Goal: Navigation & Orientation: Find specific page/section

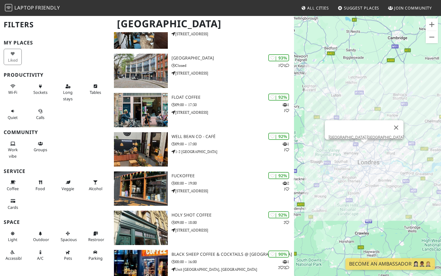
scroll to position [285, 0]
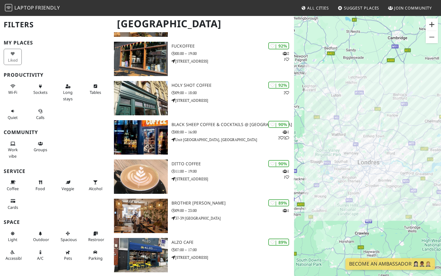
click at [431, 24] on button "Zoom avant" at bounding box center [432, 24] width 12 height 12
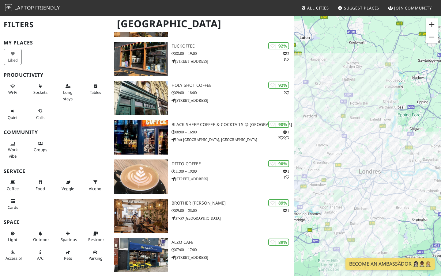
click at [431, 24] on button "Zoom avant" at bounding box center [432, 24] width 12 height 12
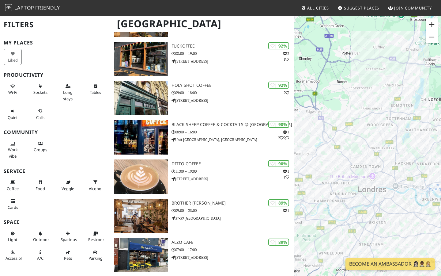
click at [431, 24] on button "Zoom avant" at bounding box center [432, 24] width 12 height 12
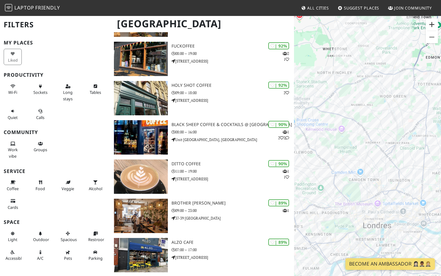
click at [430, 24] on button "Zoom avant" at bounding box center [432, 24] width 12 height 12
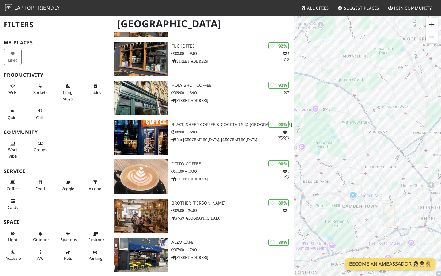
click at [430, 24] on button "Zoom avant" at bounding box center [432, 24] width 12 height 12
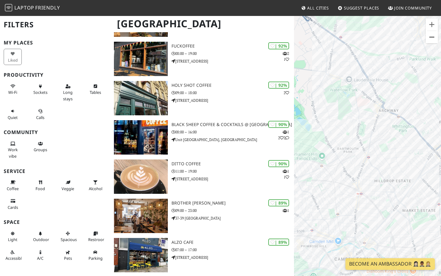
click at [430, 36] on button "Zoom arrière" at bounding box center [432, 37] width 12 height 12
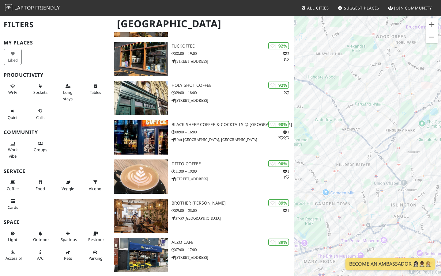
drag, startPoint x: 402, startPoint y: 154, endPoint x: 374, endPoint y: 152, distance: 28.0
click at [374, 152] on div "Pour naviguer, appuyez sur les touches fléchées." at bounding box center [367, 153] width 147 height 276
click at [434, 25] on button "Zoom avant" at bounding box center [432, 24] width 12 height 12
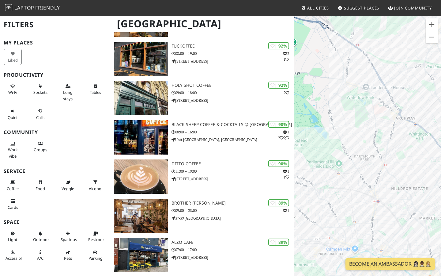
drag, startPoint x: 368, startPoint y: 147, endPoint x: 440, endPoint y: 160, distance: 73.2
click at [441, 160] on div "Pour naviguer, appuyez sur les touches fléchées." at bounding box center [367, 153] width 147 height 276
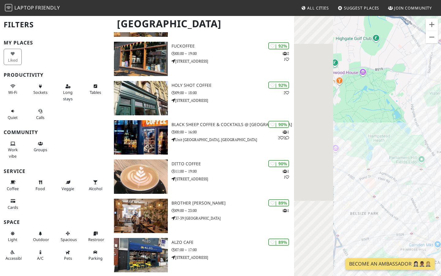
drag, startPoint x: 361, startPoint y: 131, endPoint x: 441, endPoint y: 123, distance: 80.3
click at [441, 123] on div "Pour naviguer, appuyez sur les touches fléchées." at bounding box center [367, 153] width 147 height 276
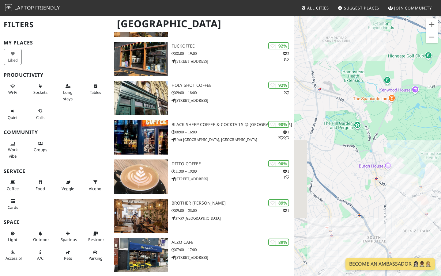
drag, startPoint x: 389, startPoint y: 116, endPoint x: 440, endPoint y: 137, distance: 55.6
click at [440, 137] on div "Pour naviguer, appuyez sur les touches fléchées." at bounding box center [367, 153] width 147 height 276
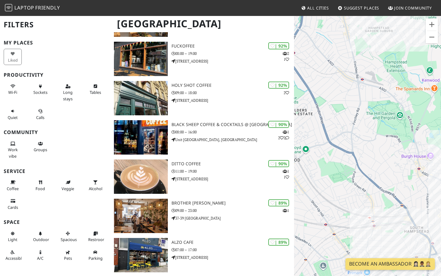
drag, startPoint x: 378, startPoint y: 115, endPoint x: 439, endPoint y: 101, distance: 62.0
click at [439, 101] on div "Pour naviguer, appuyez sur les touches fléchées." at bounding box center [367, 153] width 147 height 276
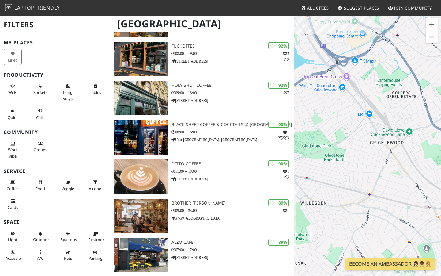
drag, startPoint x: 353, startPoint y: 125, endPoint x: 438, endPoint y: 112, distance: 86.2
click at [439, 112] on div "Pour naviguer, appuyez sur les touches fléchées." at bounding box center [367, 153] width 147 height 276
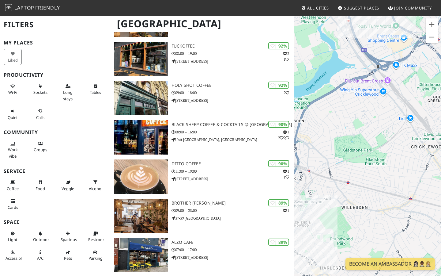
drag, startPoint x: 390, startPoint y: 115, endPoint x: 431, endPoint y: 119, distance: 41.9
click at [431, 119] on div "Pour naviguer, appuyez sur les touches fléchées." at bounding box center [367, 153] width 147 height 276
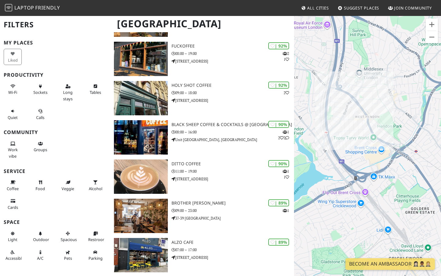
drag, startPoint x: 387, startPoint y: 104, endPoint x: 366, endPoint y: 218, distance: 115.9
click at [366, 218] on div "Pour naviguer, appuyez sur les touches fléchées." at bounding box center [367, 153] width 147 height 276
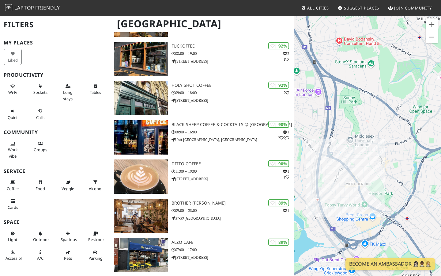
drag, startPoint x: 390, startPoint y: 87, endPoint x: 378, endPoint y: 154, distance: 68.5
click at [378, 154] on div "Pour naviguer, appuyez sur les touches fléchées." at bounding box center [367, 153] width 147 height 276
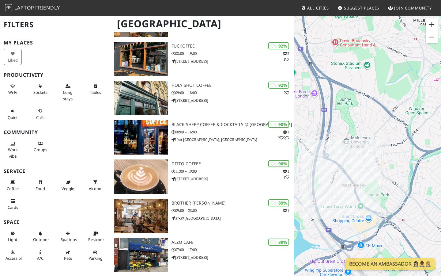
click at [434, 22] on button "Zoom avant" at bounding box center [432, 24] width 12 height 12
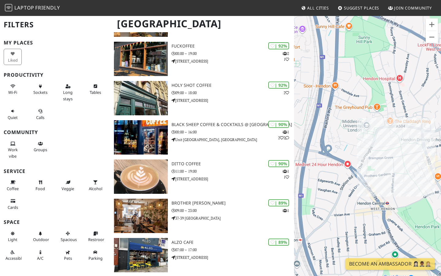
drag, startPoint x: 359, startPoint y: 137, endPoint x: 400, endPoint y: 128, distance: 41.6
click at [401, 128] on div "Pour naviguer, appuyez sur les touches fléchées." at bounding box center [367, 153] width 147 height 276
click at [435, 38] on button "Zoom arrière" at bounding box center [432, 37] width 12 height 12
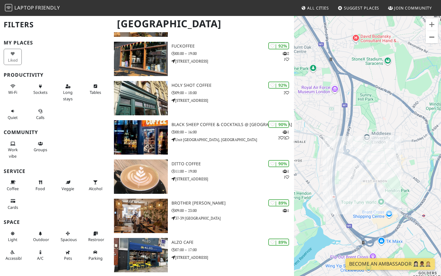
click at [435, 38] on button "Zoom arrière" at bounding box center [432, 37] width 12 height 12
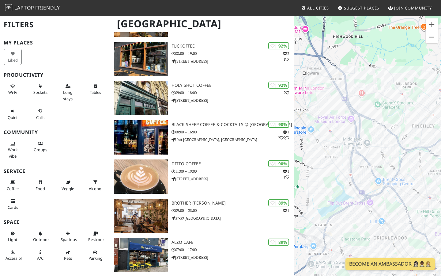
click at [435, 38] on button "Zoom arrière" at bounding box center [432, 37] width 12 height 12
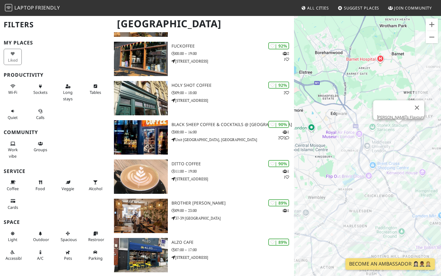
click at [401, 131] on div "Pour naviguer, appuyez sur les touches fléchées. Ben's Flavours" at bounding box center [367, 153] width 147 height 276
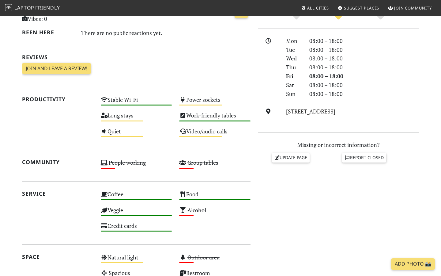
scroll to position [159, 0]
